Goal: Find specific page/section: Find specific page/section

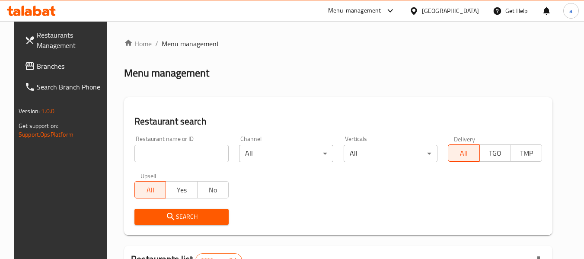
click at [44, 61] on span "Branches" at bounding box center [71, 66] width 68 height 10
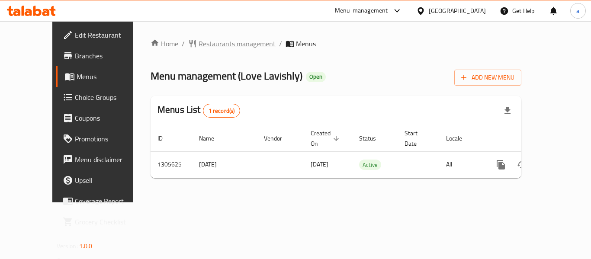
click at [198, 39] on span "Restaurants management" at bounding box center [236, 43] width 77 height 10
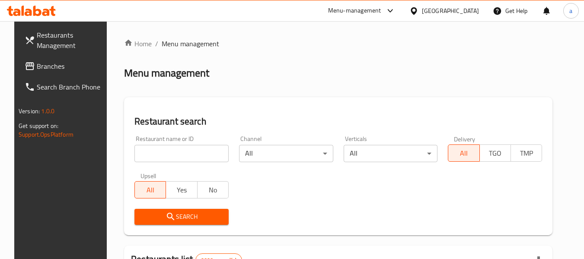
click at [419, 13] on icon at bounding box center [414, 10] width 9 height 9
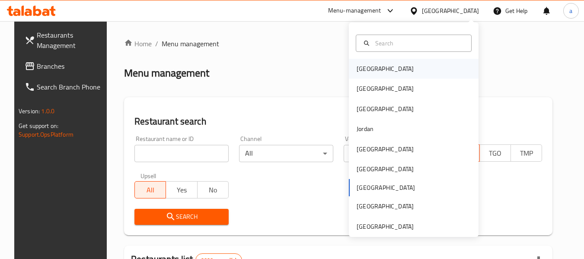
click at [357, 71] on div "[GEOGRAPHIC_DATA]" at bounding box center [385, 69] width 57 height 10
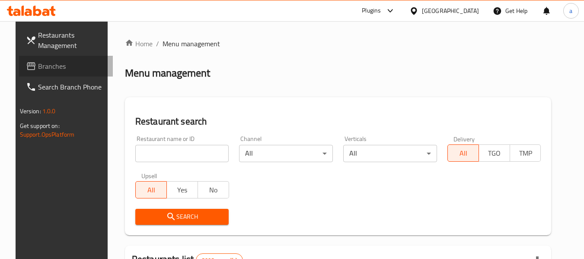
click at [38, 64] on span "Branches" at bounding box center [72, 66] width 68 height 10
